Goal: Find specific page/section: Find specific page/section

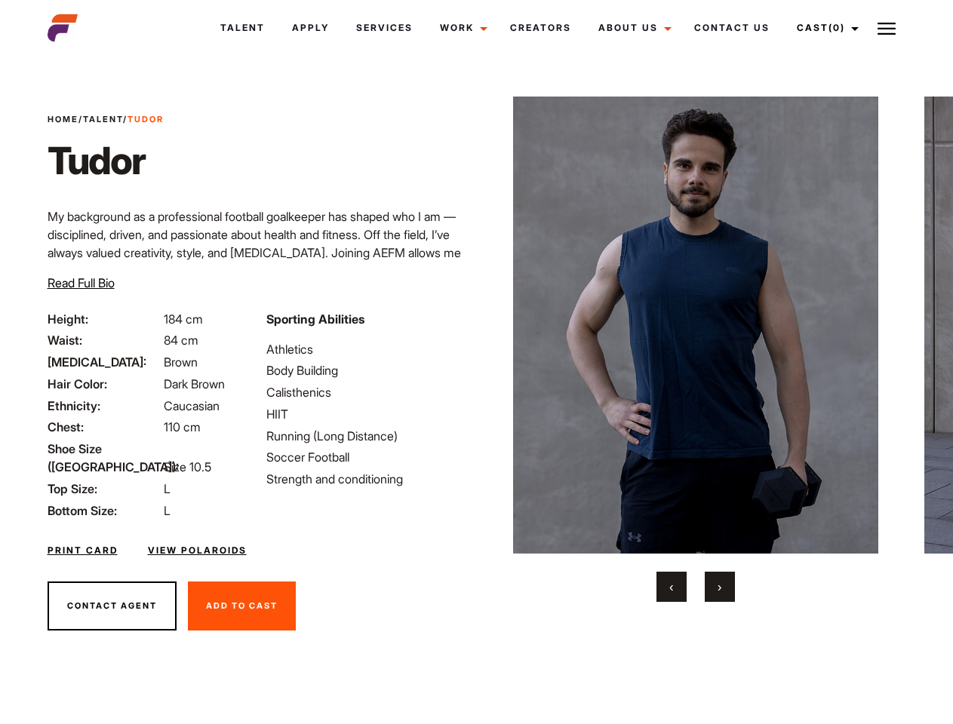
click at [824, 28] on link "Cast (0)" at bounding box center [825, 28] width 85 height 41
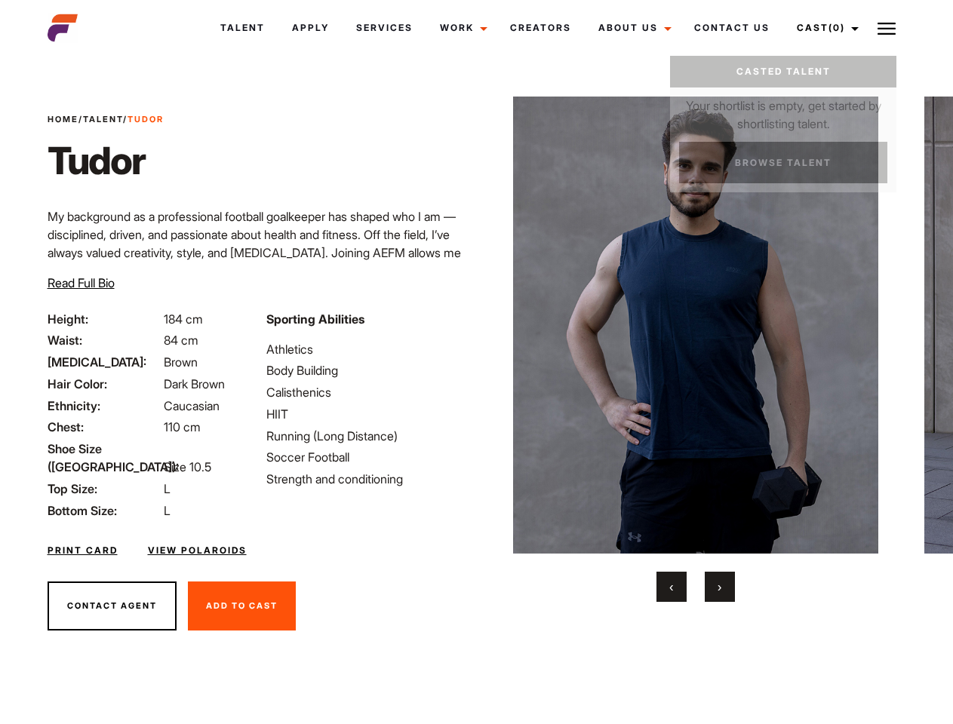
click at [887, 28] on img at bounding box center [886, 29] width 18 height 18
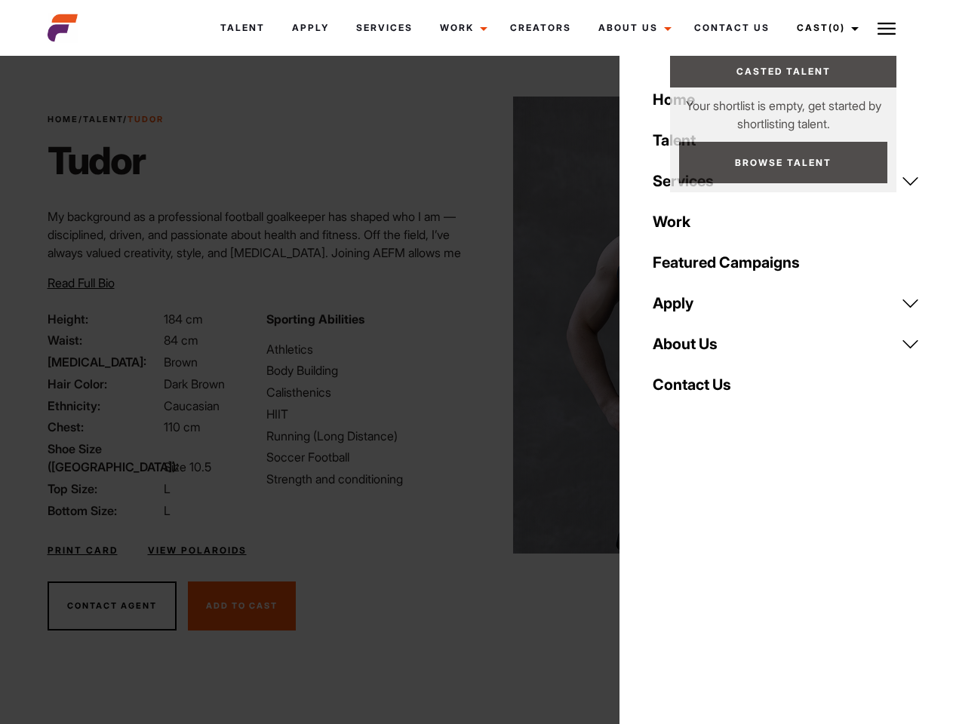
click at [695, 349] on img at bounding box center [696, 325] width 366 height 457
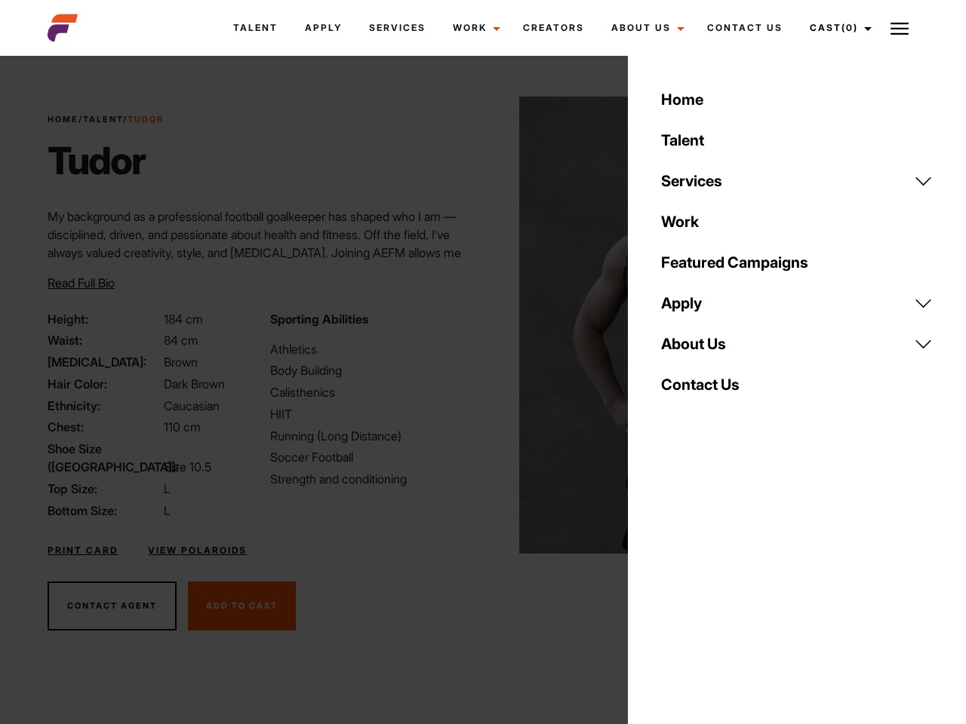
click at [476, 325] on div "Sporting Abilities Athletics Body Building Calisthenics HIIT Running (Long Dist…" at bounding box center [372, 415] width 222 height 210
click at [671, 587] on div "Home Talent Services Talent Casting Photography Videography Creative Hair and M…" at bounding box center [797, 362] width 338 height 724
click at [720, 587] on div "Home Talent Services Talent Casting Photography Videography Creative Hair and M…" at bounding box center [797, 362] width 338 height 724
